Goal: Information Seeking & Learning: Learn about a topic

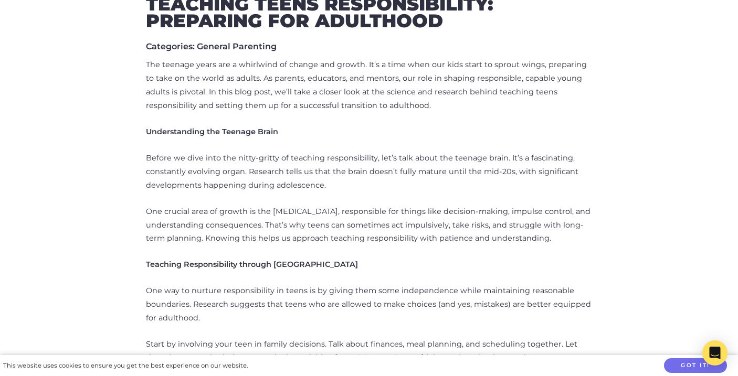
scroll to position [465, 0]
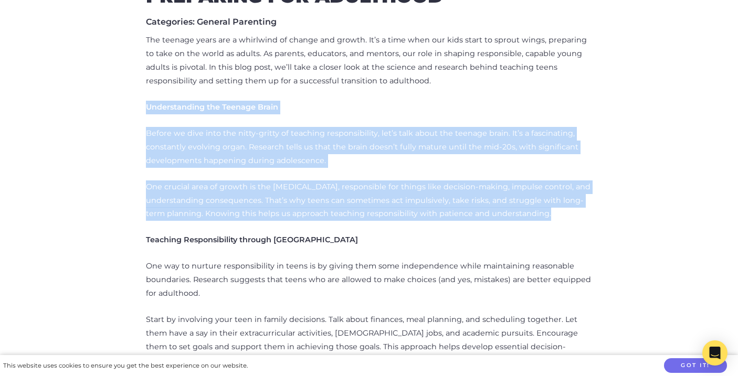
drag, startPoint x: 148, startPoint y: 107, endPoint x: 546, endPoint y: 222, distance: 414.4
copy div "Understanding the Teenage Brain Before we dive into the nitty-gritty of teachin…"
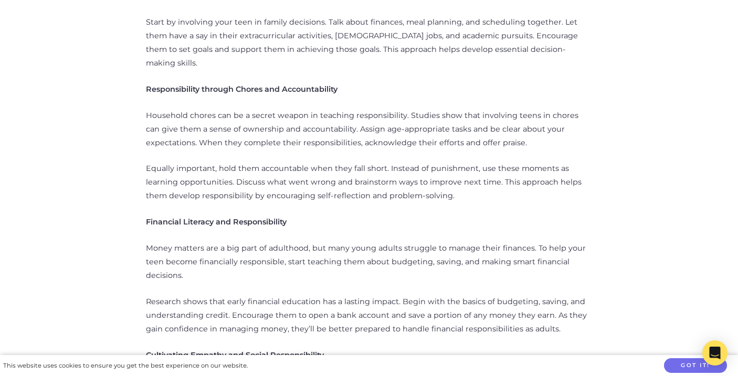
scroll to position [657, 0]
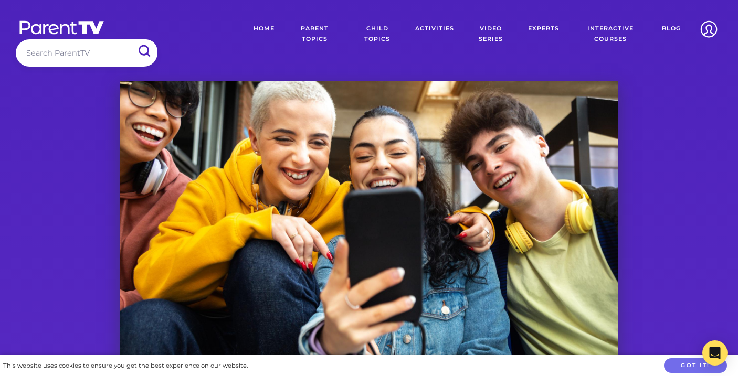
scroll to position [592, 0]
